Goal: Contribute content: Add original content to the website for others to see

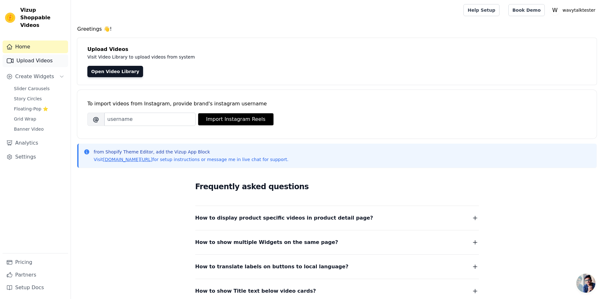
click at [33, 56] on link "Upload Videos" at bounding box center [35, 60] width 65 height 13
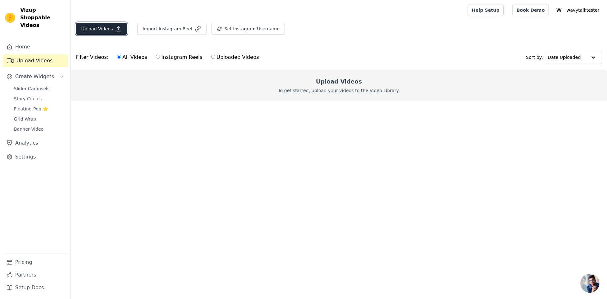
click at [111, 32] on button "Upload Videos" at bounding box center [101, 29] width 51 height 12
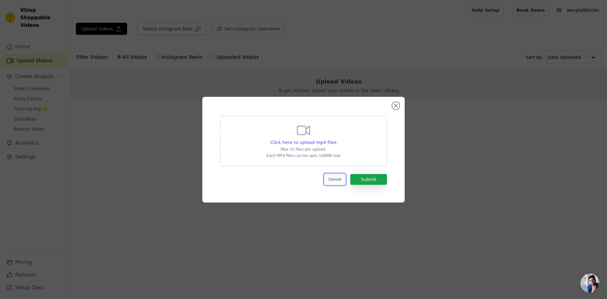
click at [332, 181] on button "Cancel" at bounding box center [335, 179] width 21 height 11
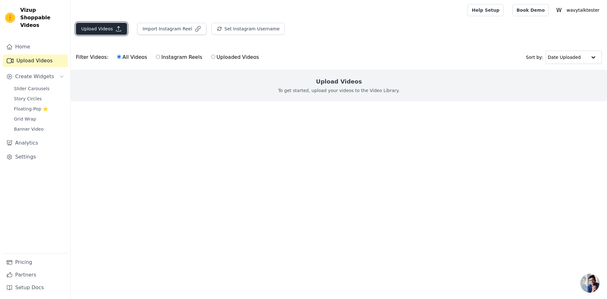
click at [102, 29] on button "Upload Videos" at bounding box center [101, 29] width 51 height 12
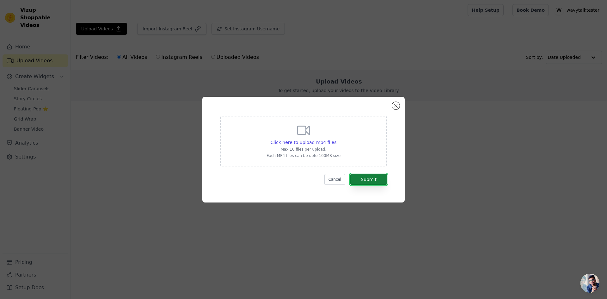
click at [366, 180] on button "Submit" at bounding box center [368, 179] width 37 height 11
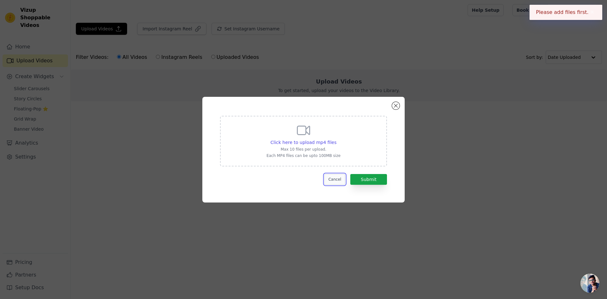
click at [337, 178] on button "Cancel" at bounding box center [335, 179] width 21 height 11
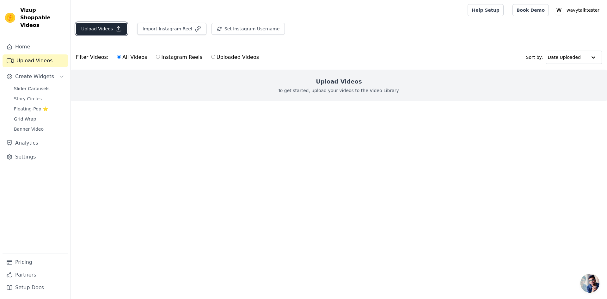
click at [109, 26] on button "Upload Videos" at bounding box center [101, 29] width 51 height 12
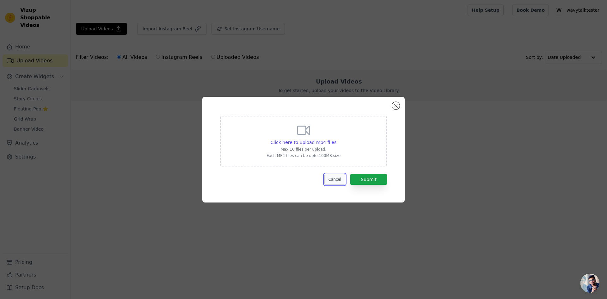
click at [334, 178] on button "Cancel" at bounding box center [335, 179] width 21 height 11
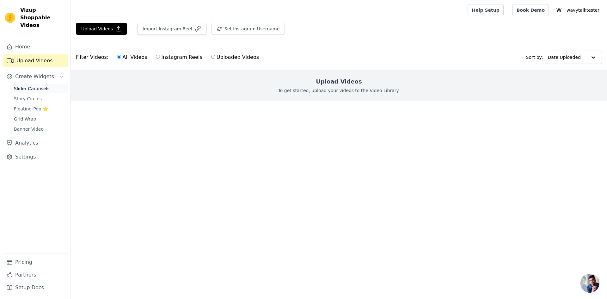
click at [50, 84] on link "Slider Carousels" at bounding box center [39, 88] width 58 height 9
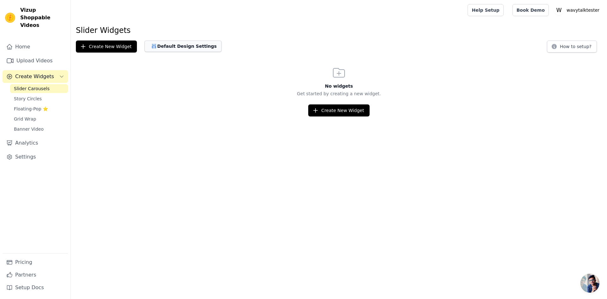
click at [182, 46] on button "Default Design Settings" at bounding box center [183, 45] width 77 height 11
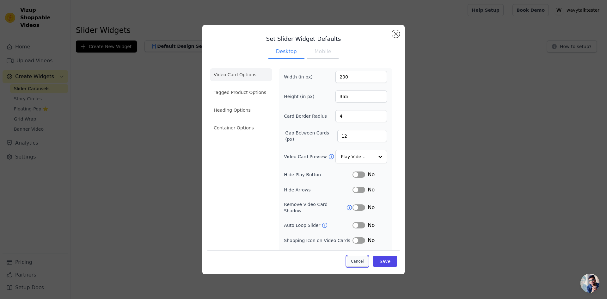
click at [352, 264] on button "Cancel" at bounding box center [357, 261] width 21 height 11
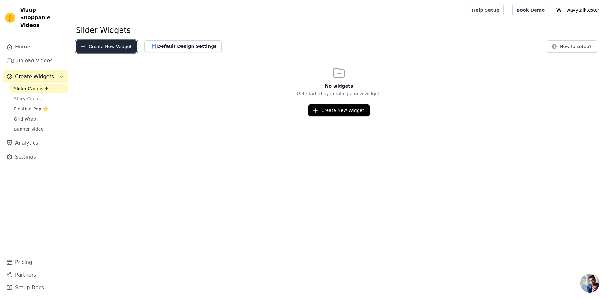
click at [117, 46] on button "Create New Widget" at bounding box center [106, 46] width 61 height 12
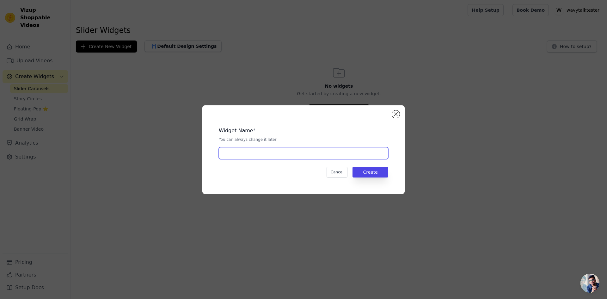
click at [251, 155] on input "text" at bounding box center [304, 153] width 170 height 12
type input "Tiktok_stars"
click at [360, 173] on button "Create" at bounding box center [371, 172] width 36 height 11
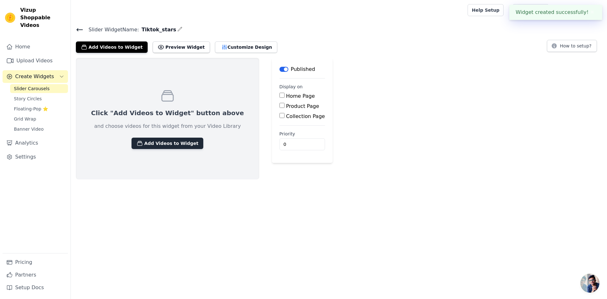
click at [177, 143] on button "Add Videos to Widget" at bounding box center [168, 143] width 72 height 11
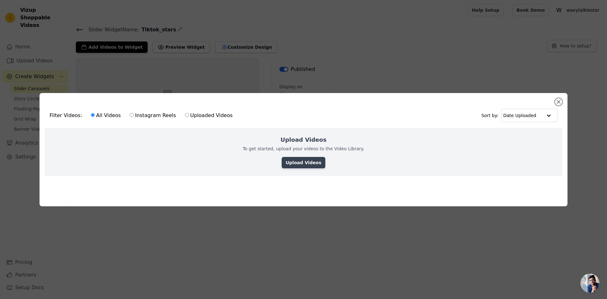
click at [303, 163] on link "Upload Videos" at bounding box center [303, 162] width 43 height 11
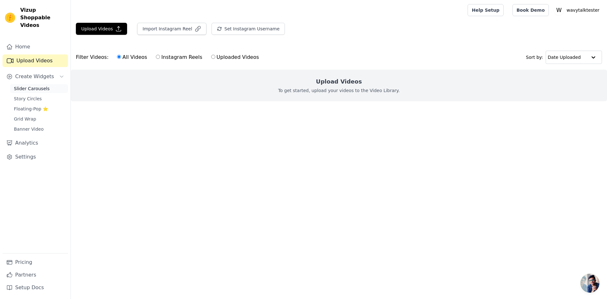
click at [44, 85] on span "Slider Carousels" at bounding box center [32, 88] width 36 height 6
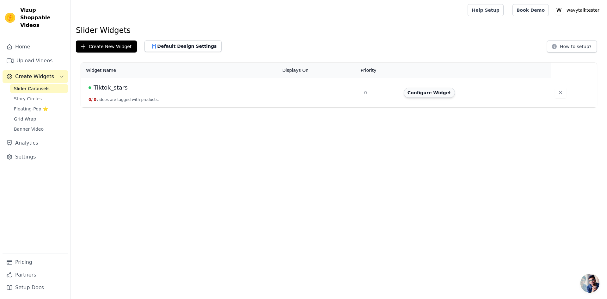
click at [412, 95] on button "Configure Widget" at bounding box center [429, 93] width 51 height 10
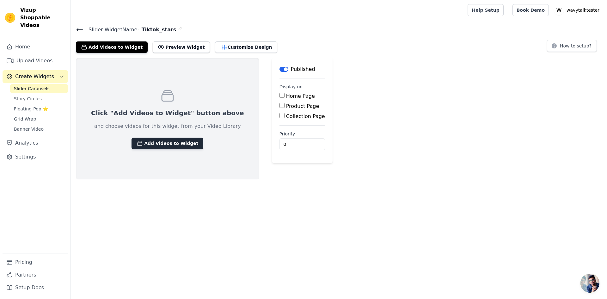
click at [150, 144] on button "Add Videos to Widget" at bounding box center [168, 143] width 72 height 11
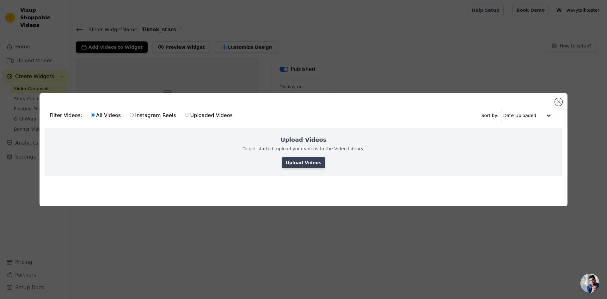
click at [306, 164] on link "Upload Videos" at bounding box center [303, 162] width 43 height 11
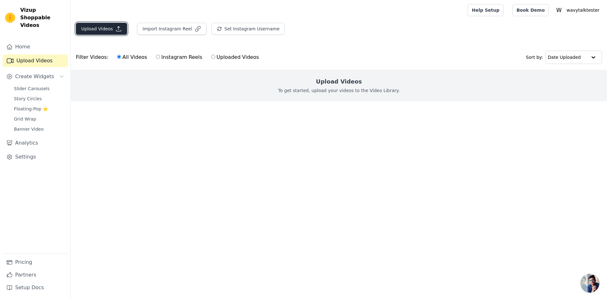
click at [108, 30] on button "Upload Videos" at bounding box center [101, 29] width 51 height 12
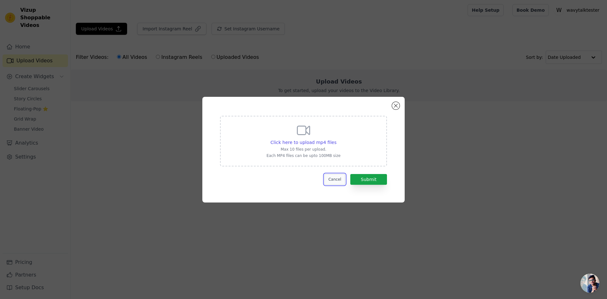
click at [333, 182] on button "Cancel" at bounding box center [335, 179] width 21 height 11
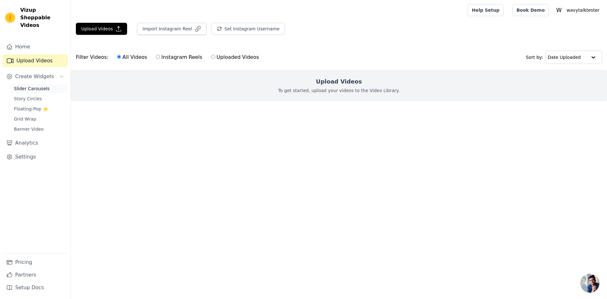
click at [38, 85] on link "Slider Carousels" at bounding box center [39, 88] width 58 height 9
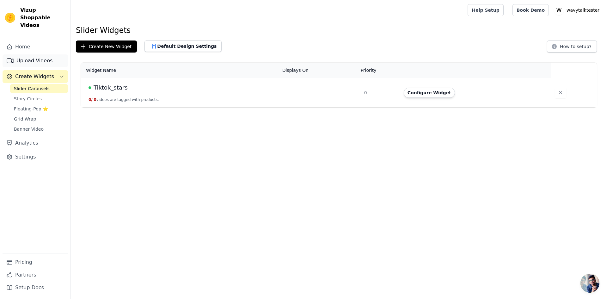
click at [31, 54] on link "Upload Videos" at bounding box center [35, 60] width 65 height 13
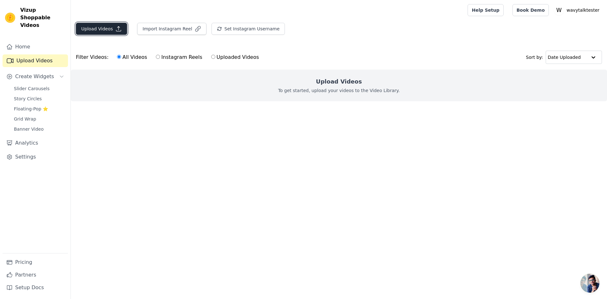
click at [116, 26] on icon "button" at bounding box center [118, 29] width 6 height 6
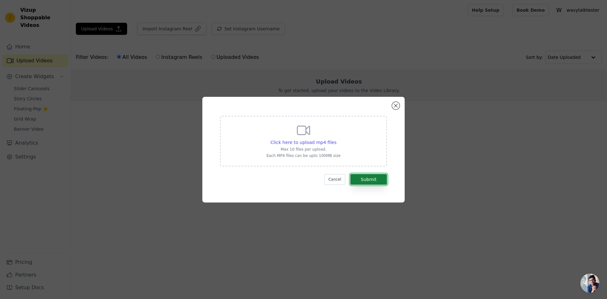
click at [356, 175] on button "Submit" at bounding box center [368, 179] width 37 height 11
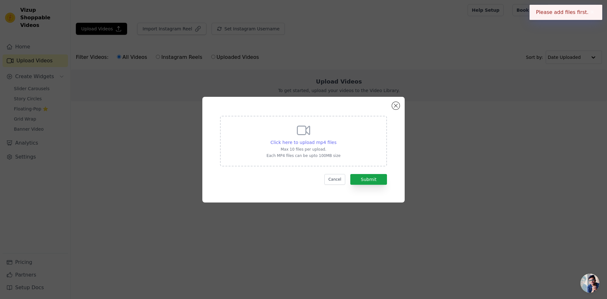
click at [301, 142] on span "Click here to upload mp4 files" at bounding box center [304, 142] width 66 height 5
click at [336, 139] on input "Click here to upload mp4 files Max 10 files per upload. Each MP4 files can be u…" at bounding box center [336, 139] width 0 height 0
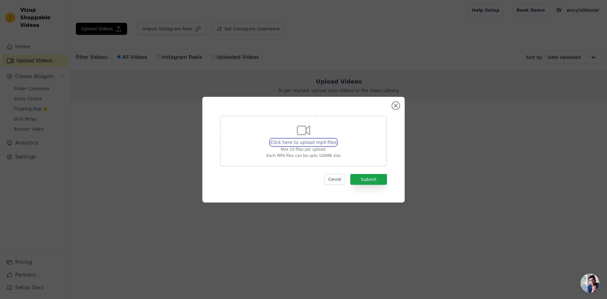
type input "C:\fakepath\8bf71b53c9524bd48e34d773e4685fd3.HD-1080p-2.5Mbps-39209214.mp4"
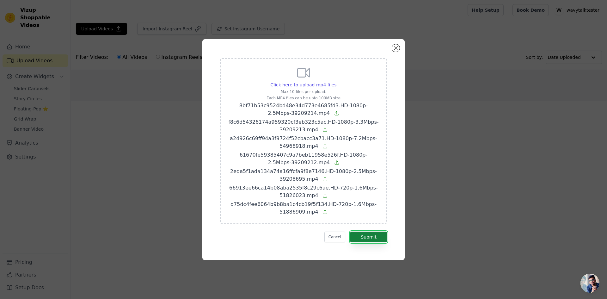
click at [368, 238] on button "Submit" at bounding box center [368, 237] width 37 height 11
